Goal: Task Accomplishment & Management: Manage account settings

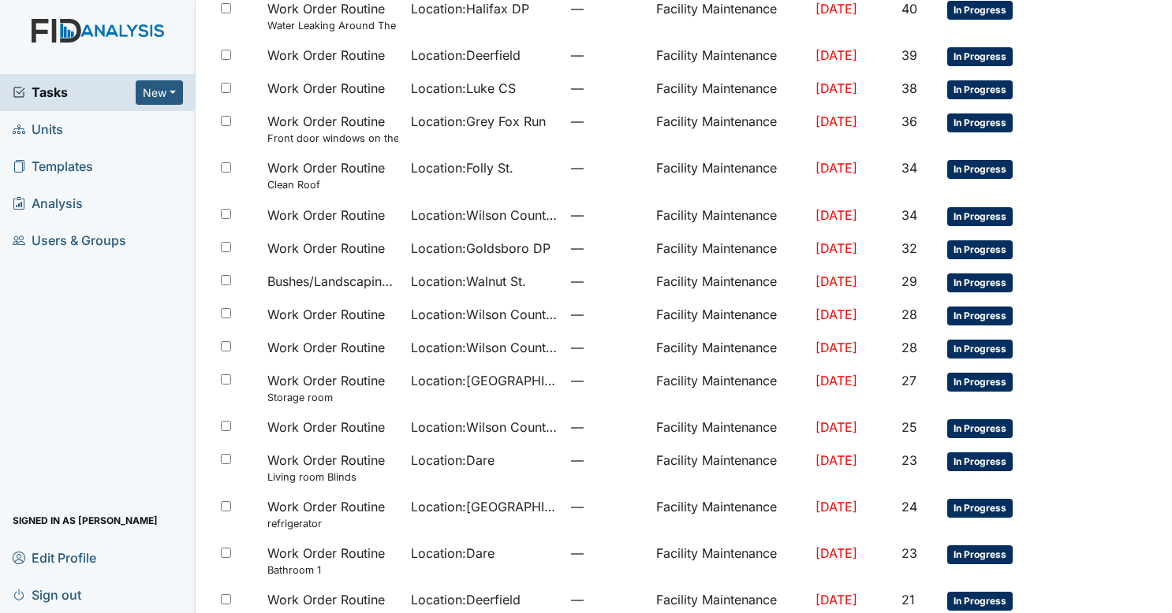
scroll to position [830, 0]
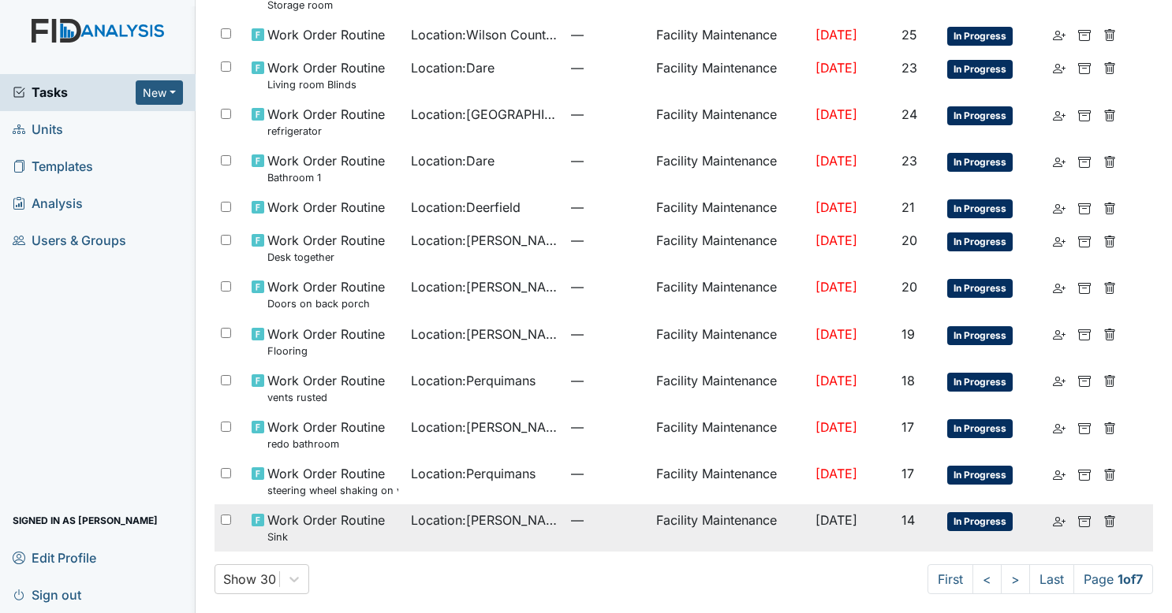
click at [519, 520] on span "Location : [PERSON_NAME][GEOGRAPHIC_DATA]" at bounding box center [484, 520] width 147 height 19
click at [519, 520] on span "Location : Scott House" at bounding box center [484, 520] width 147 height 19
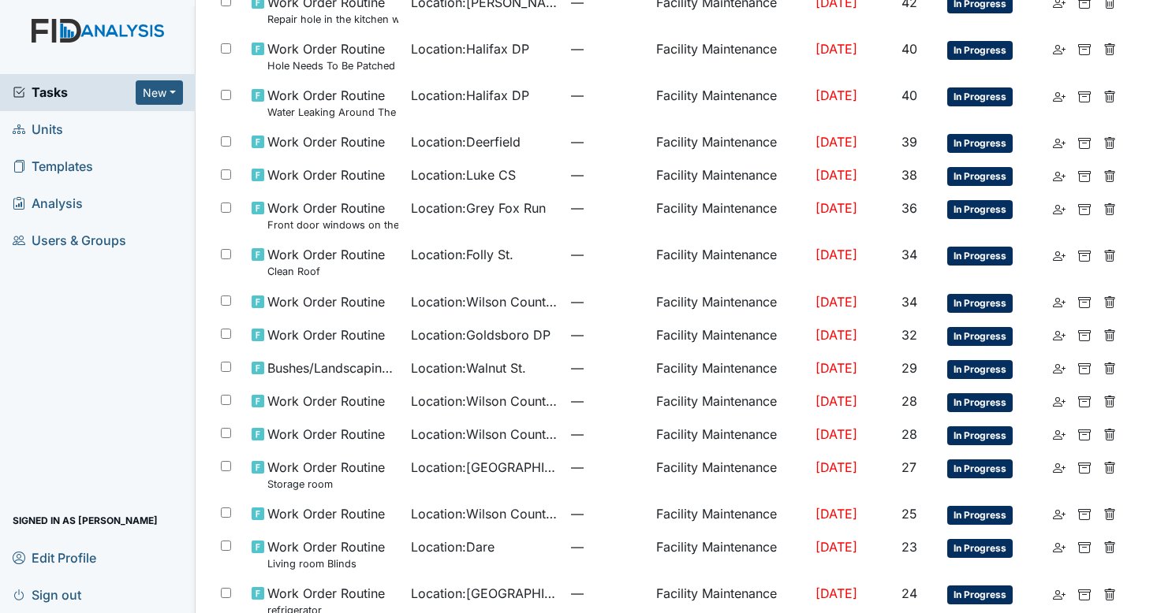
scroll to position [297, 0]
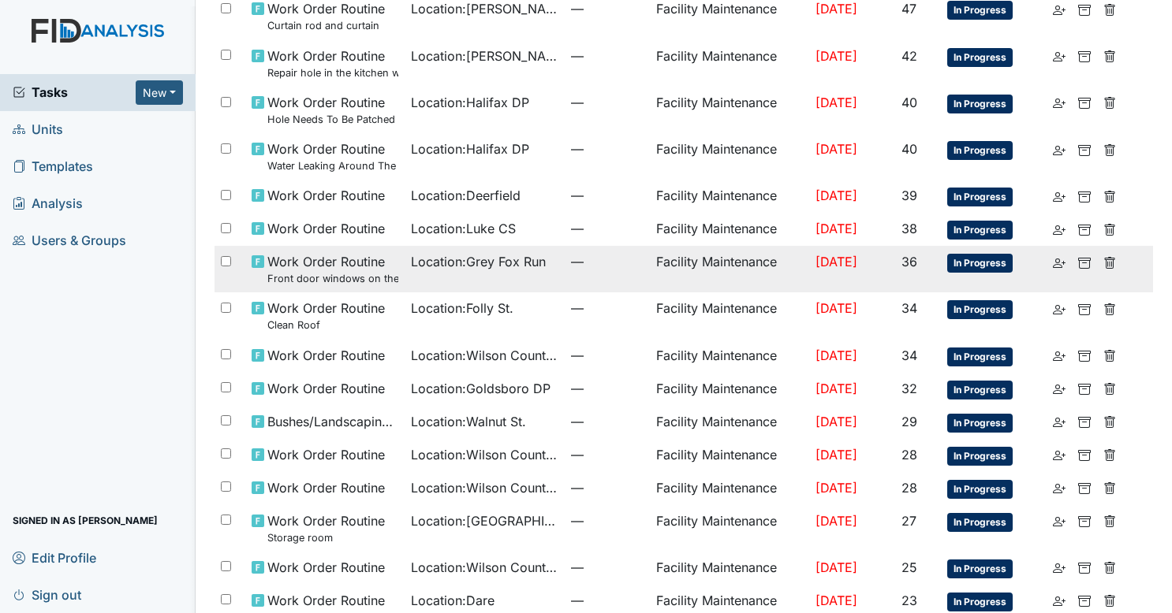
drag, startPoint x: 546, startPoint y: 279, endPoint x: 530, endPoint y: 271, distance: 18.3
click at [530, 271] on td "Location : Grey Fox Run" at bounding box center [483, 269] width 159 height 47
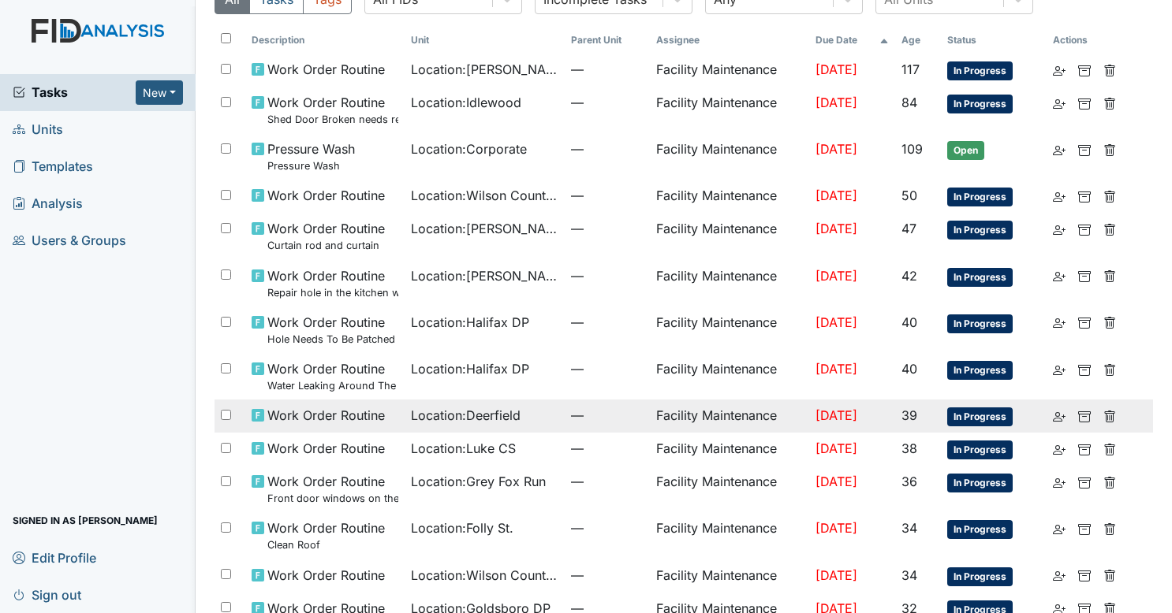
scroll to position [76, 0]
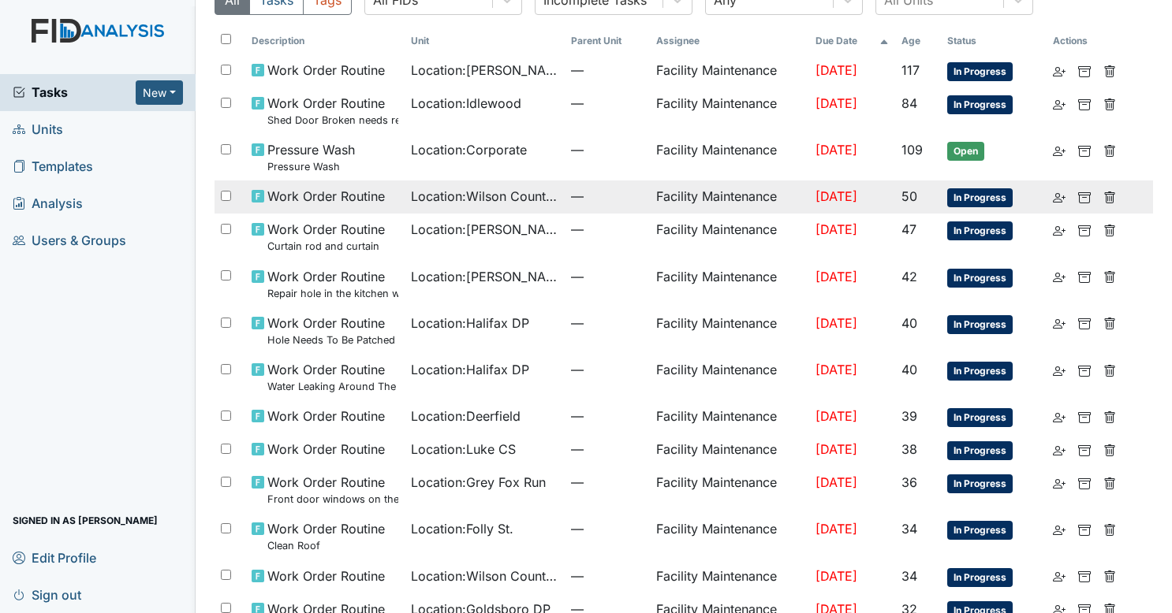
click at [453, 187] on span "Location : Wilson County CS" at bounding box center [484, 196] width 147 height 19
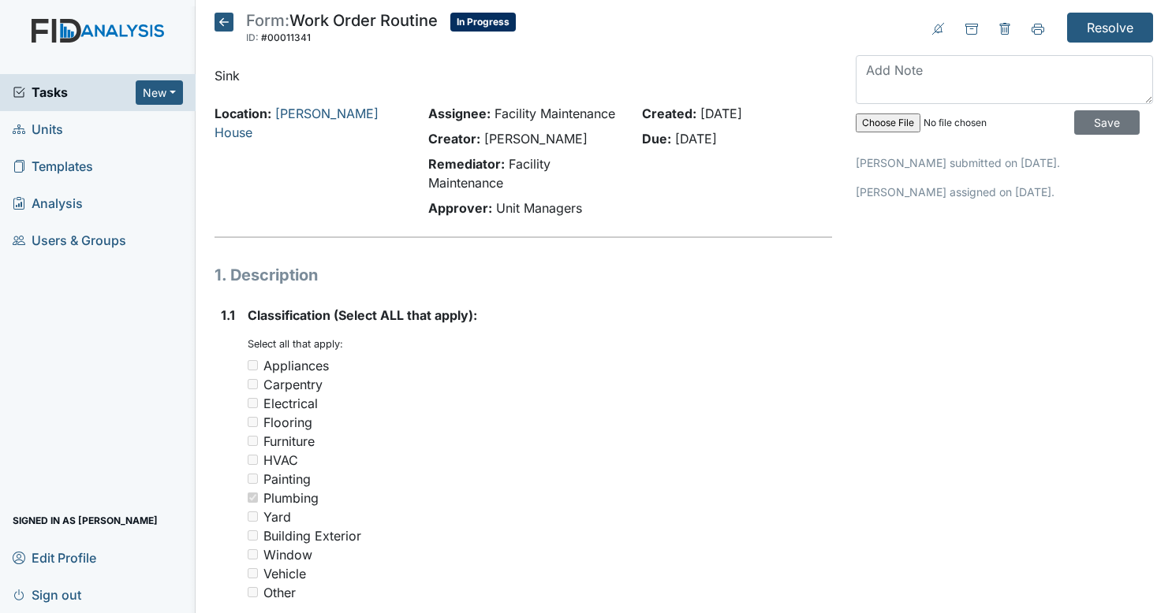
drag, startPoint x: 0, startPoint y: 0, endPoint x: 634, endPoint y: 534, distance: 828.6
click at [634, 527] on div "Yard" at bounding box center [540, 517] width 585 height 19
